Goal: Task Accomplishment & Management: Complete application form

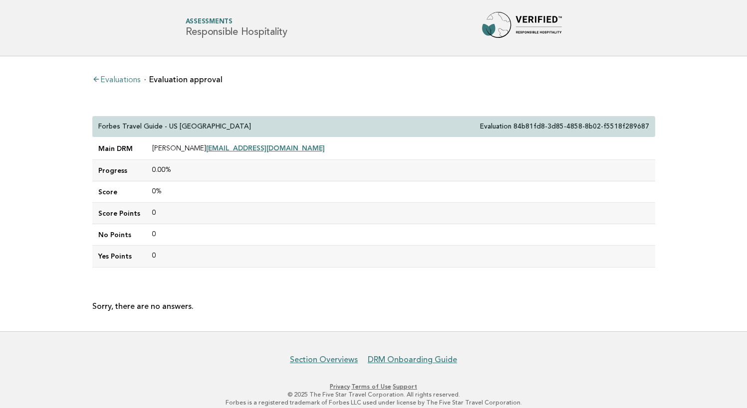
click at [117, 79] on link "Evaluations" at bounding box center [116, 80] width 48 height 8
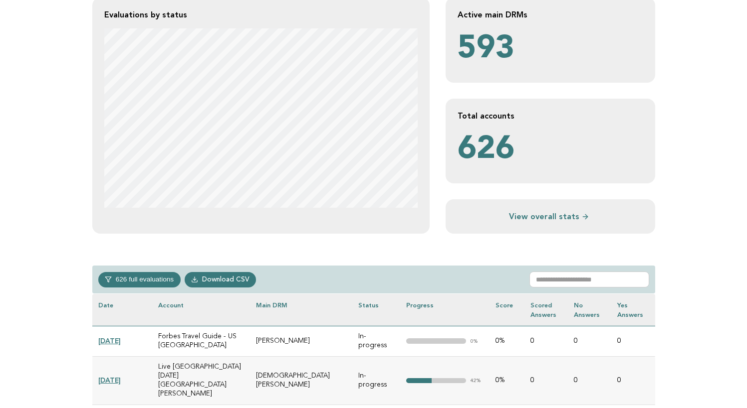
scroll to position [246, 0]
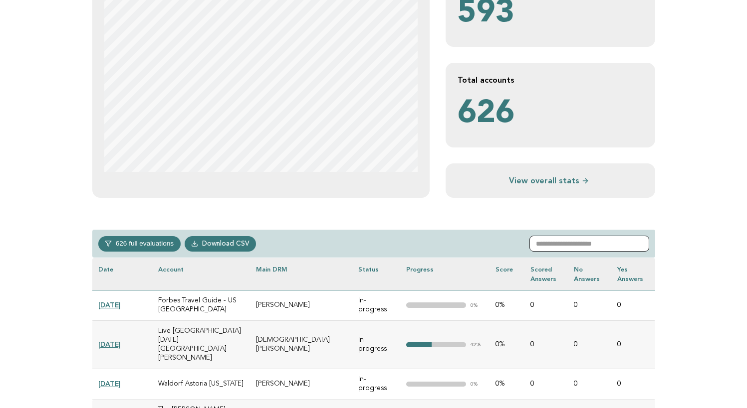
click at [566, 246] on input "text" at bounding box center [589, 244] width 120 height 16
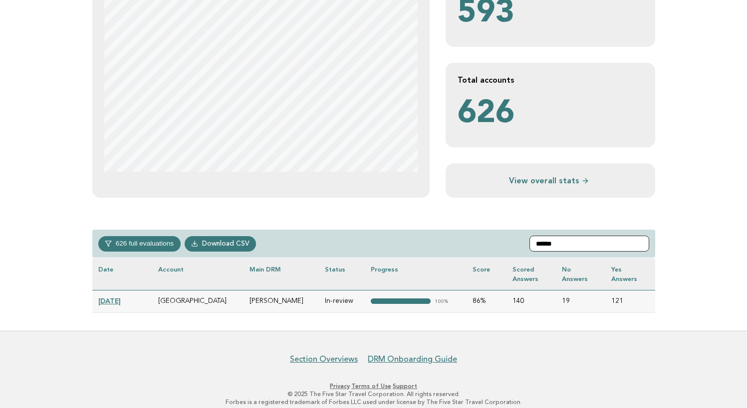
type input "******"
click at [116, 299] on link "[DATE]" at bounding box center [109, 301] width 22 height 8
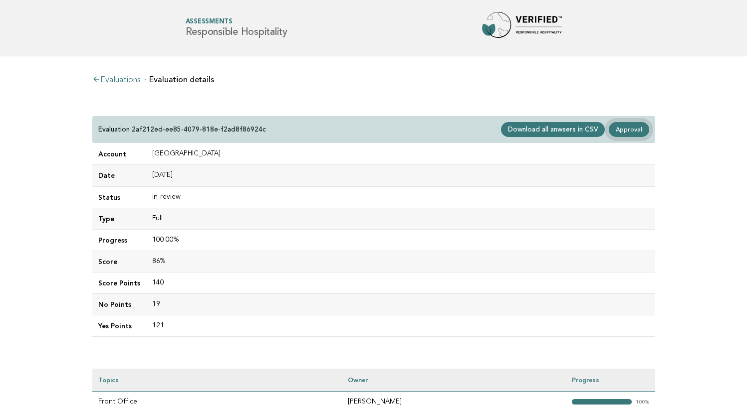
click at [630, 128] on link "Approval" at bounding box center [628, 129] width 40 height 15
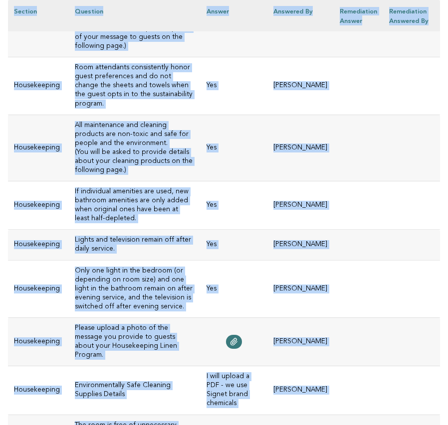
scroll to position [5618, 0]
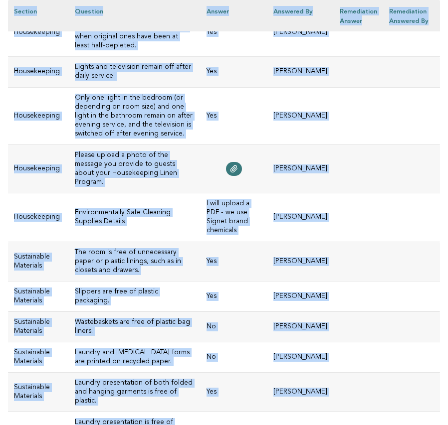
drag, startPoint x: 14, startPoint y: 125, endPoint x: 357, endPoint y: 164, distance: 344.9
copy div "[GEOGRAPHIC_DATA] & Spa Evaluation 2af212ed-ee85-4079-818e-f2ad8f86924c Main DR…"
